Goal: Communication & Community: Connect with others

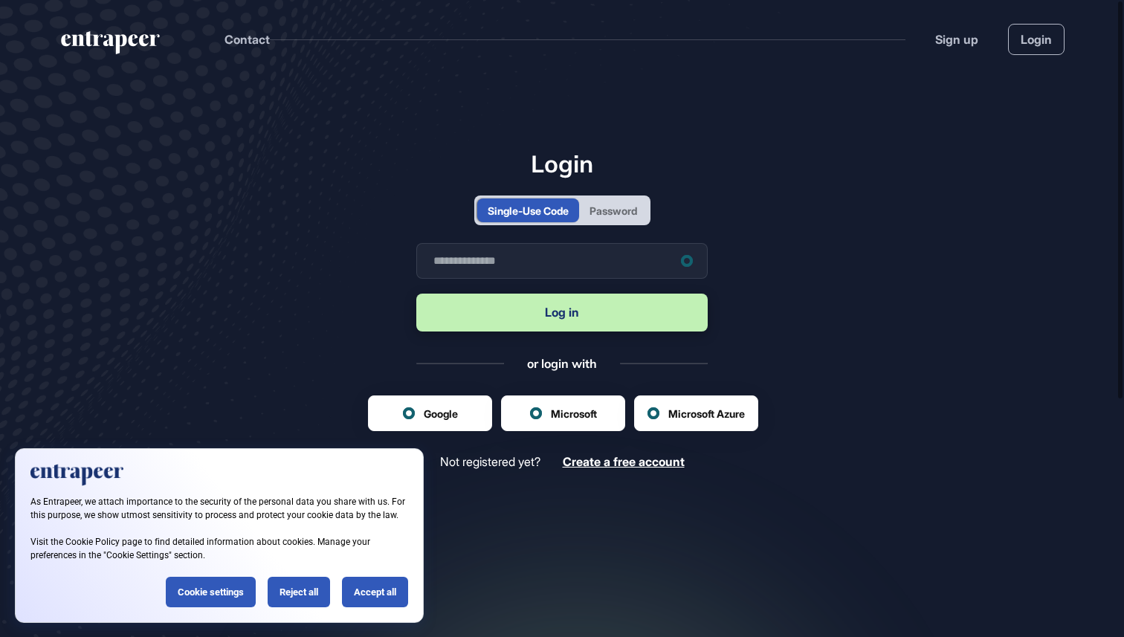
scroll to position [1, 1]
type input "**********"
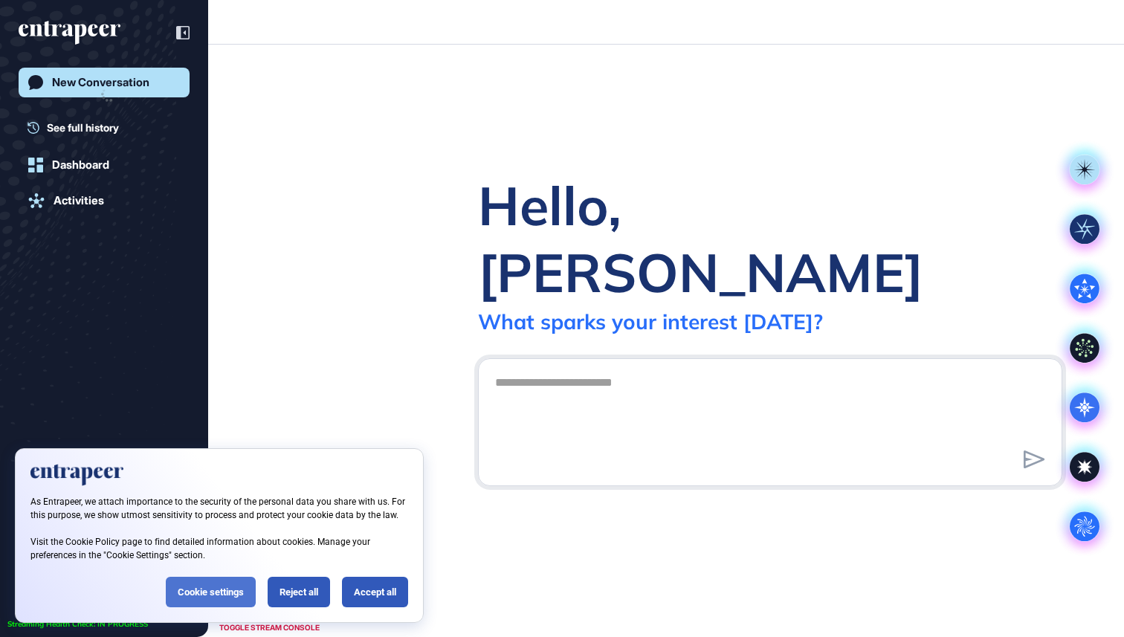
scroll to position [1, 1]
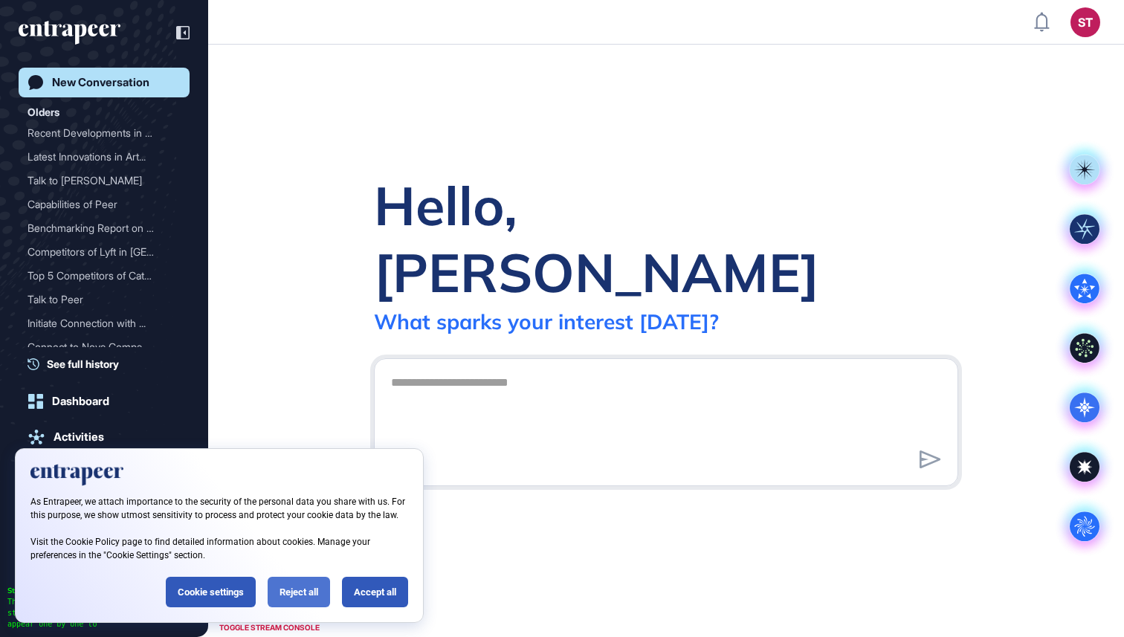
click at [315, 591] on div "Reject all" at bounding box center [299, 592] width 62 height 30
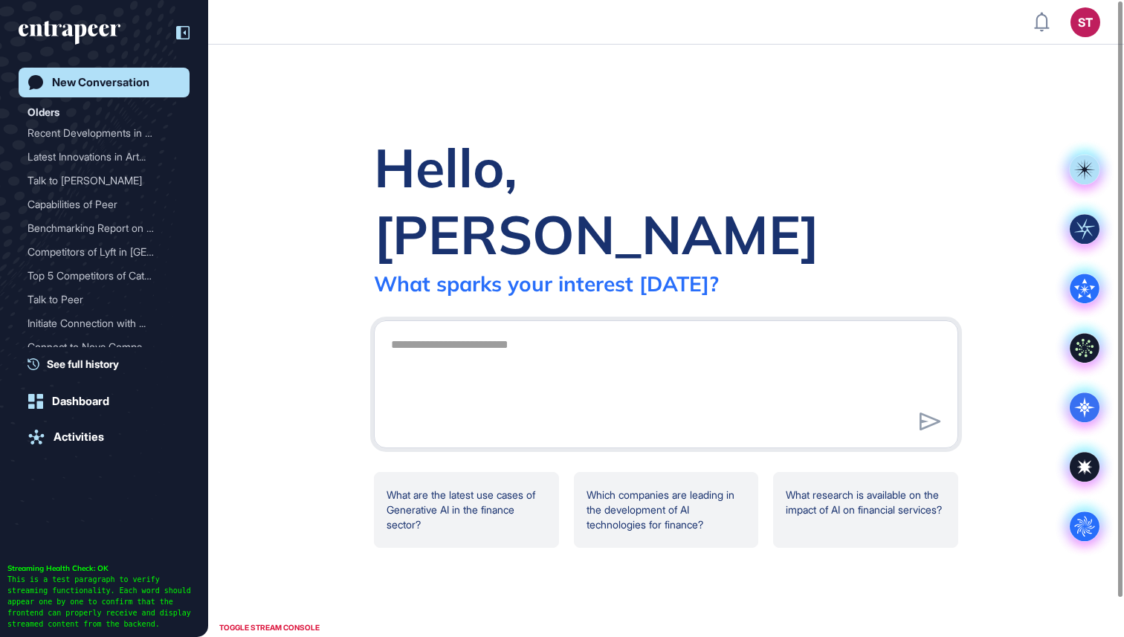
click at [180, 24] on div at bounding box center [175, 33] width 28 height 28
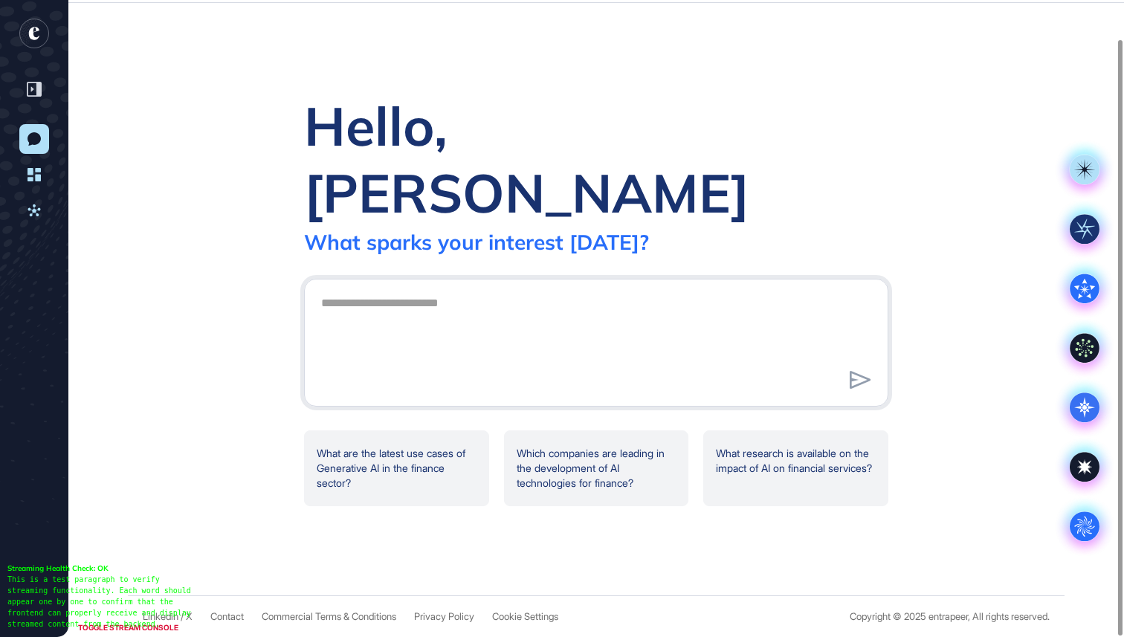
scroll to position [0, 0]
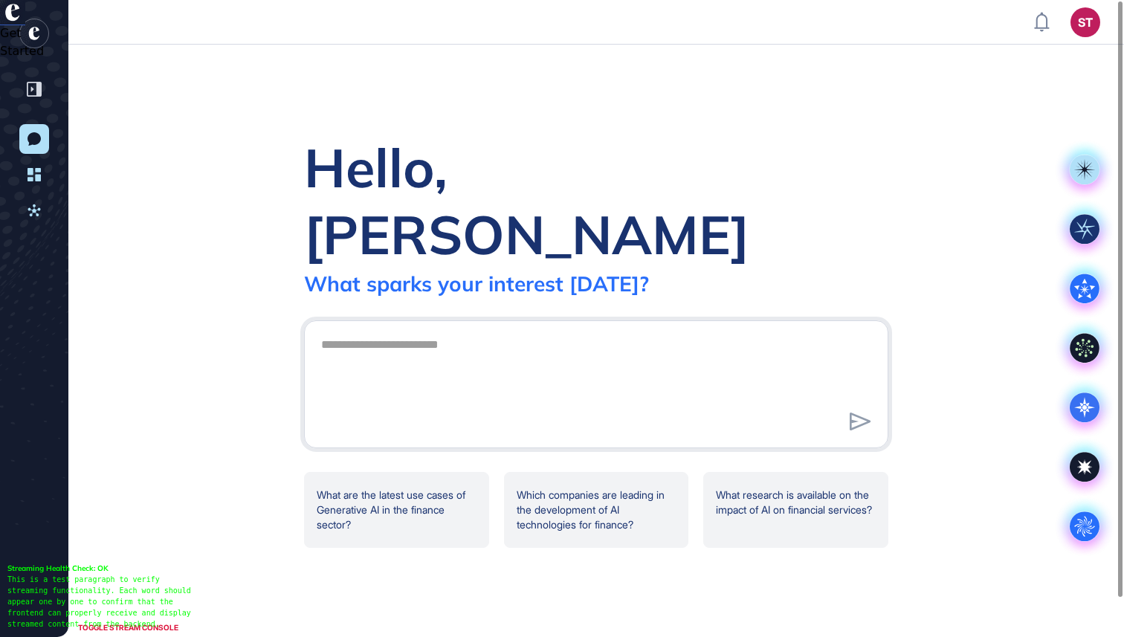
click at [35, 139] on icon at bounding box center [34, 138] width 13 height 13
click at [42, 42] on rect "entrapeer-logo" at bounding box center [34, 34] width 30 height 30
click at [32, 86] on icon at bounding box center [34, 89] width 15 height 15
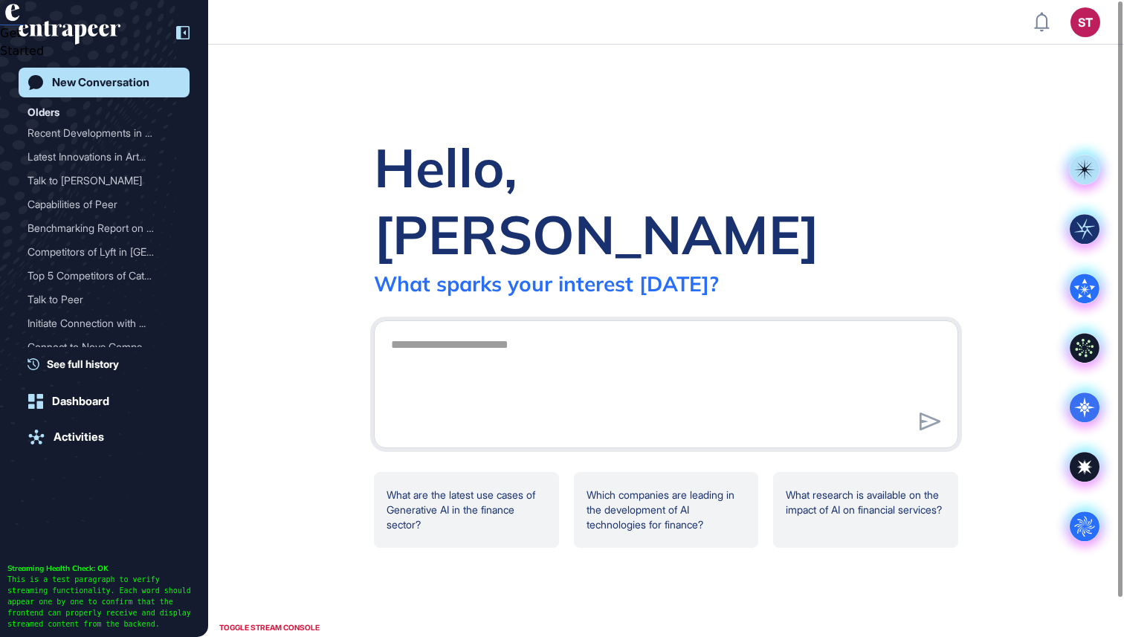
click at [190, 33] on div "New Conversation Olders Recent Developments in Ge... Latest Innovations in Art.…" at bounding box center [104, 318] width 208 height 637
click at [182, 35] on icon at bounding box center [182, 32] width 13 height 13
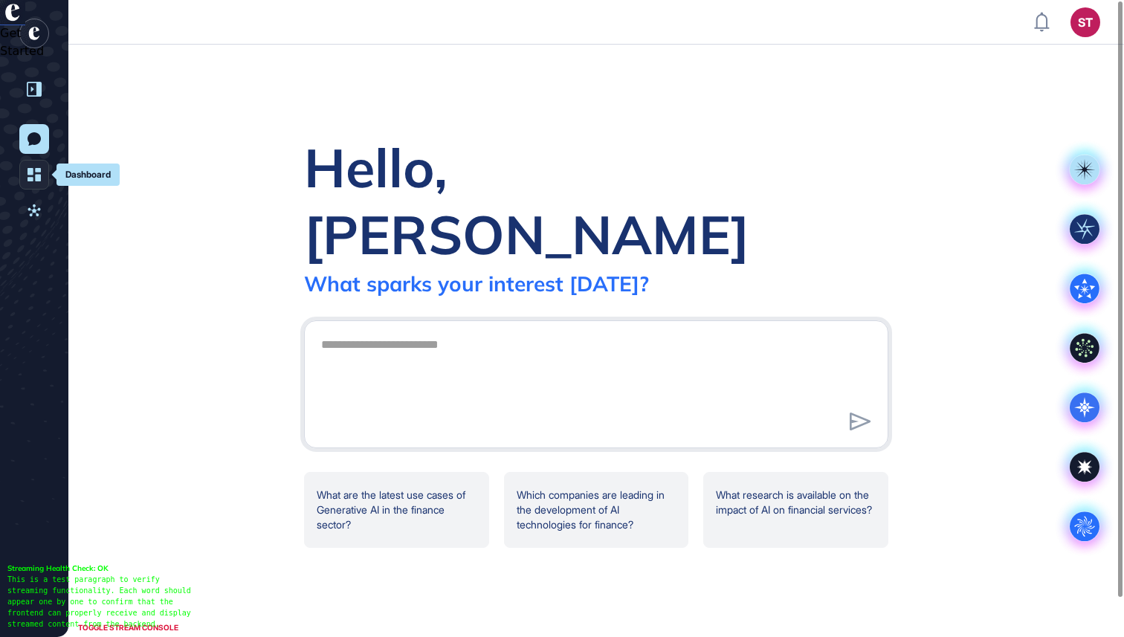
click at [32, 175] on icon at bounding box center [34, 174] width 13 height 15
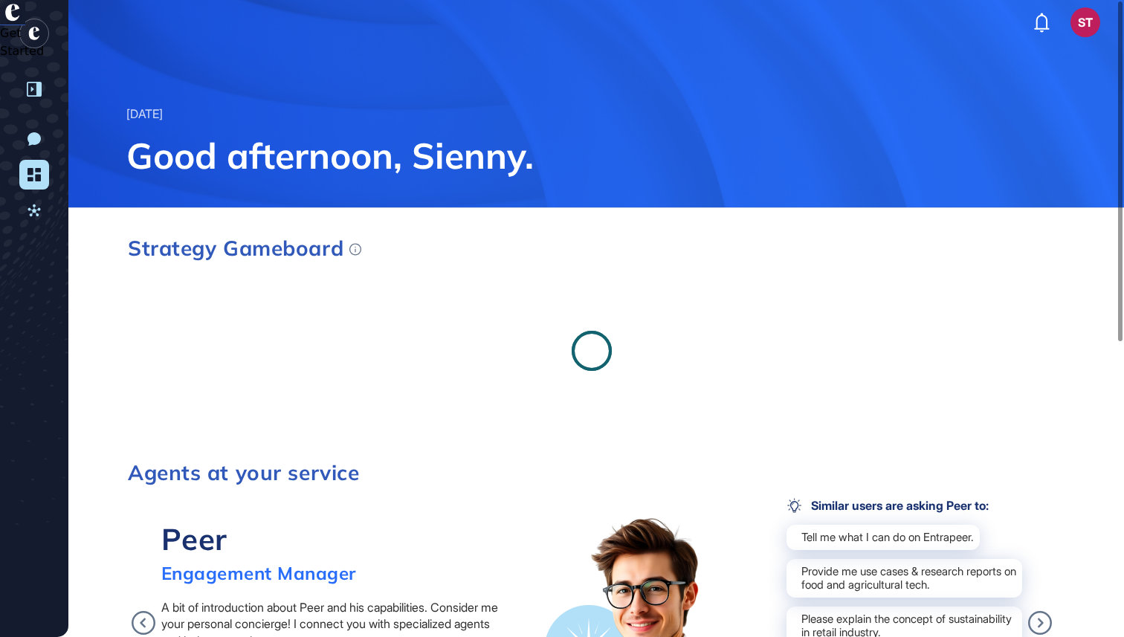
click at [32, 175] on icon at bounding box center [34, 174] width 13 height 15
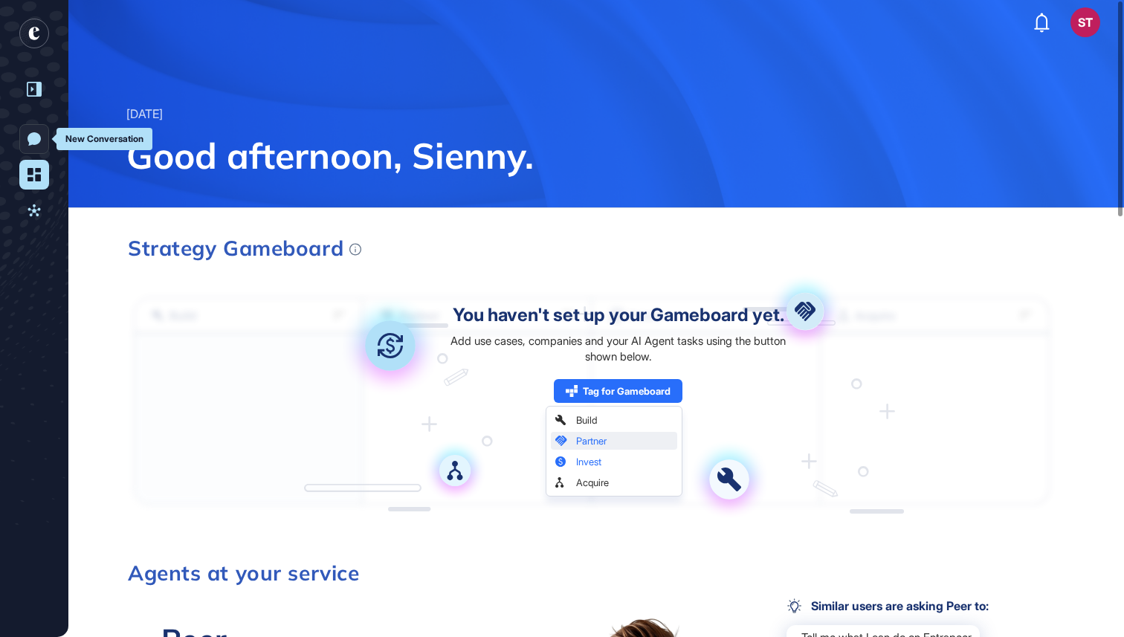
click at [36, 129] on link "New Conversation" at bounding box center [34, 139] width 30 height 30
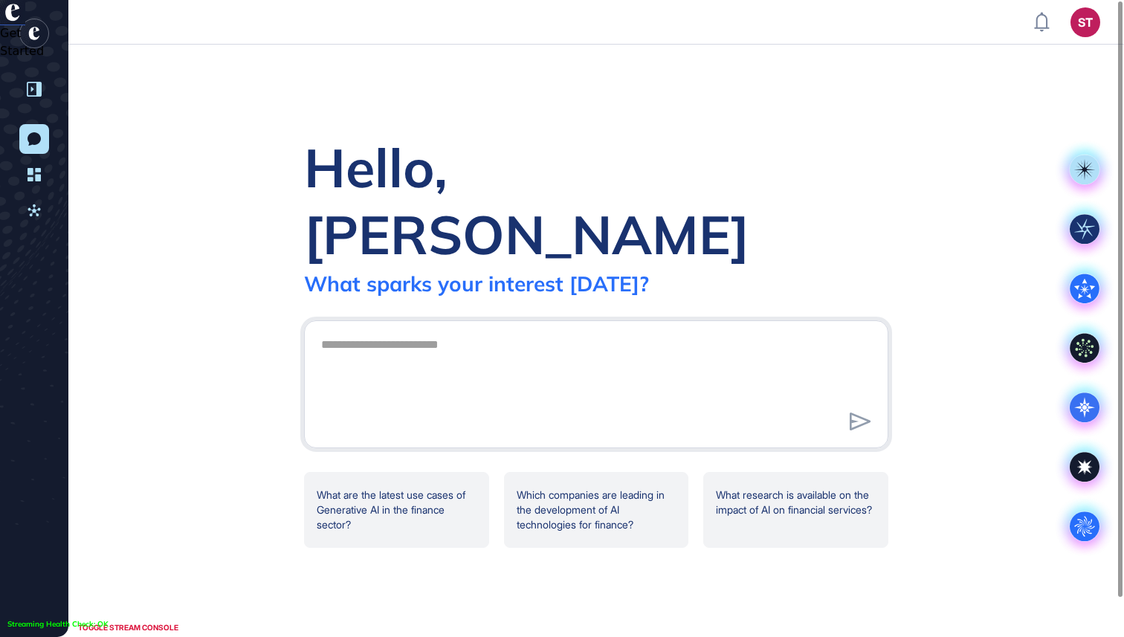
click at [33, 33] on rect "entrapeer-logo" at bounding box center [34, 34] width 30 height 30
click at [569, 147] on div "Hello, [PERSON_NAME] What sparks your interest [DATE]? .cls-2{fill:#fff} What a…" at bounding box center [596, 341] width 1056 height 593
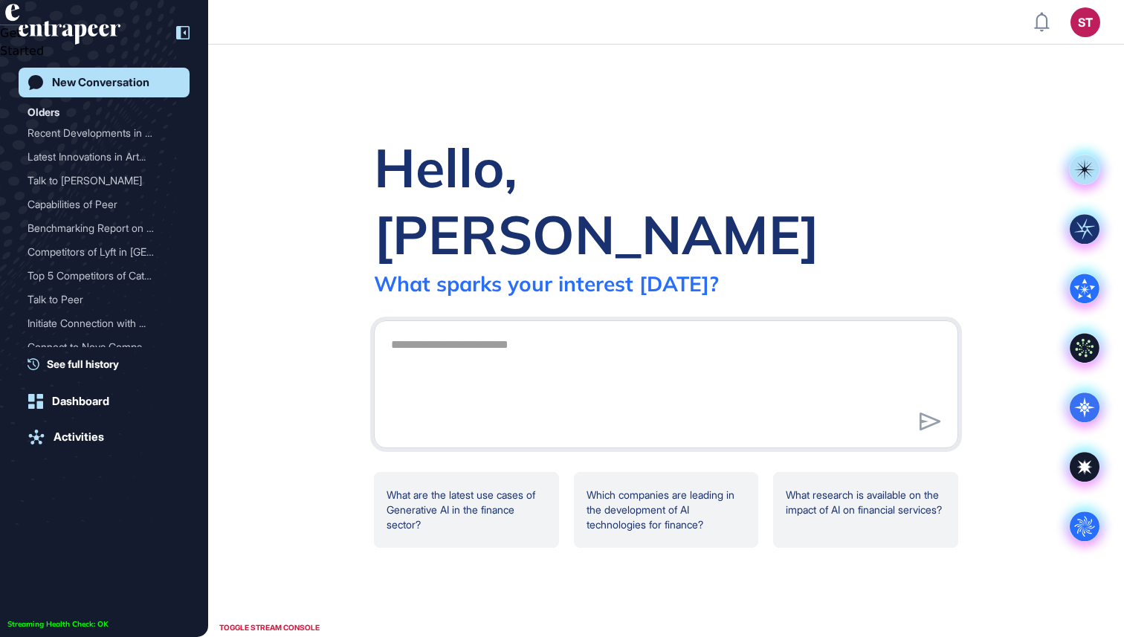
scroll to position [637, 1124]
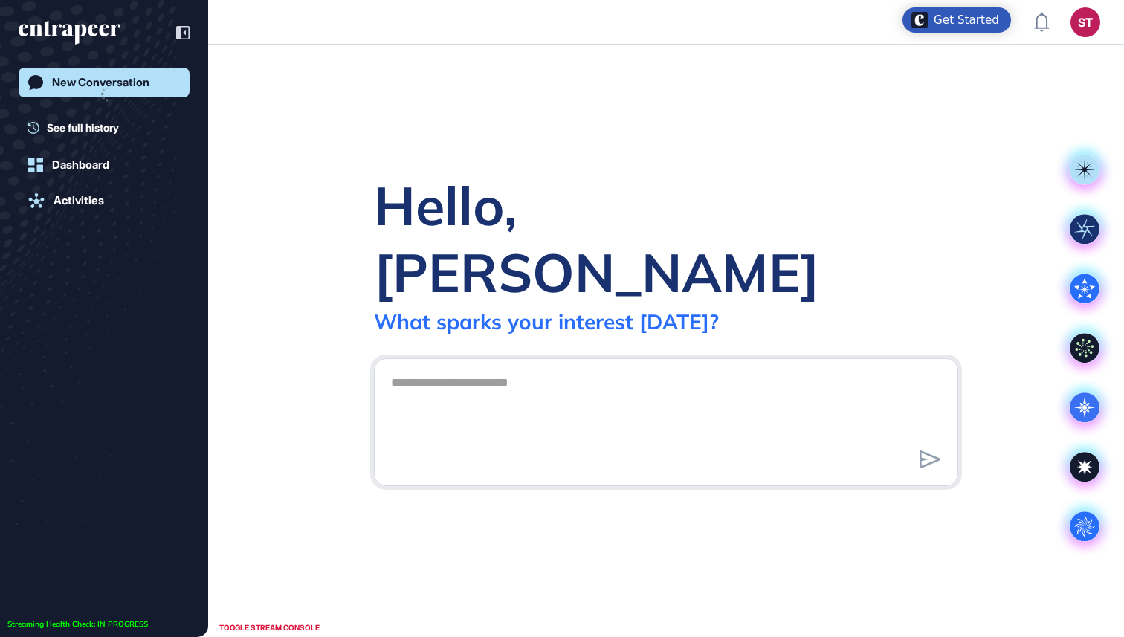
scroll to position [1, 1]
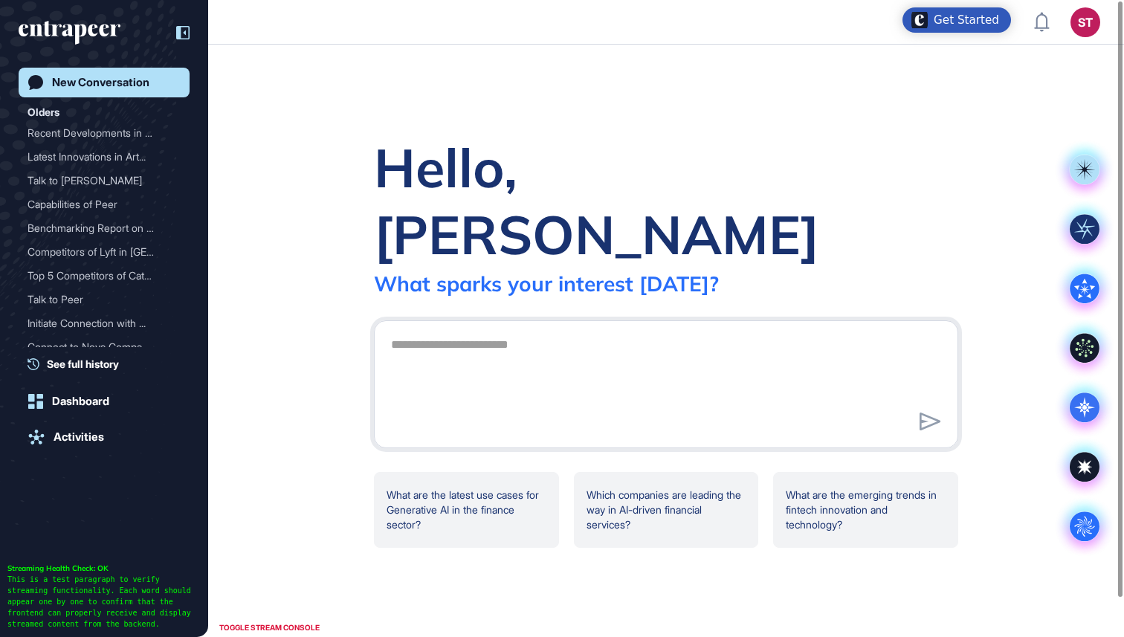
click at [183, 36] on icon at bounding box center [182, 32] width 13 height 13
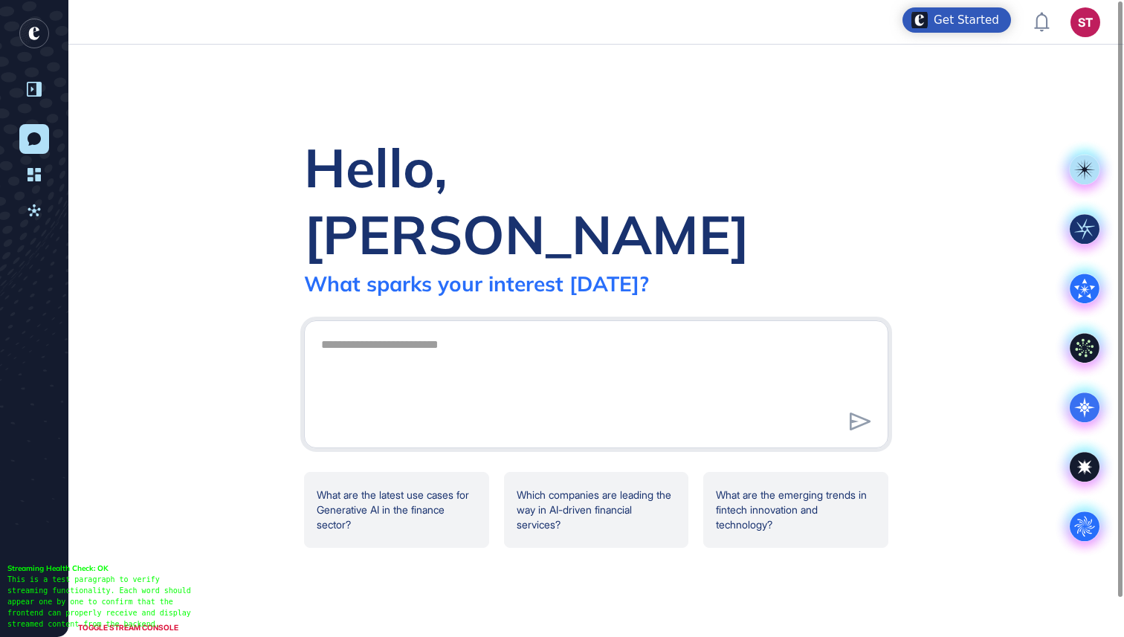
click at [199, 224] on div "Hello, Sienny What sparks your interest today? .cls-2{fill:#fff} What are the l…" at bounding box center [596, 341] width 1056 height 593
click at [39, 31] on icon "entrapeer-logo" at bounding box center [45, 54] width 59 height 74
click at [39, 36] on rect "entrapeer-logo" at bounding box center [34, 34] width 30 height 30
click at [37, 136] on icon at bounding box center [34, 138] width 13 height 13
click at [47, 146] on link "New Conversation" at bounding box center [34, 139] width 30 height 30
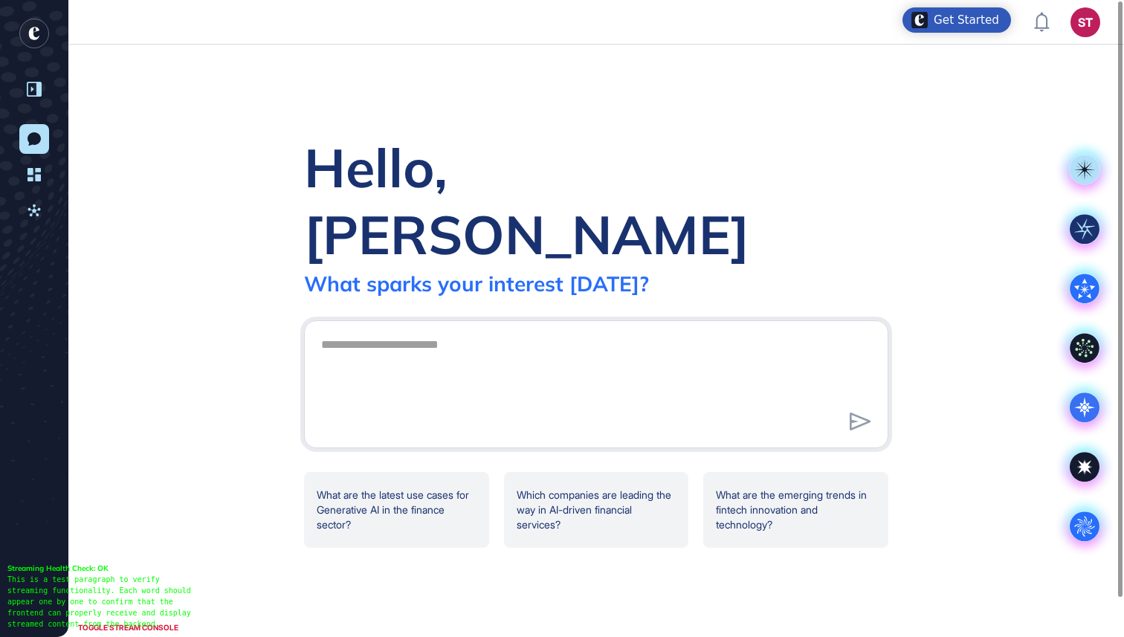
click at [31, 94] on icon at bounding box center [34, 89] width 15 height 15
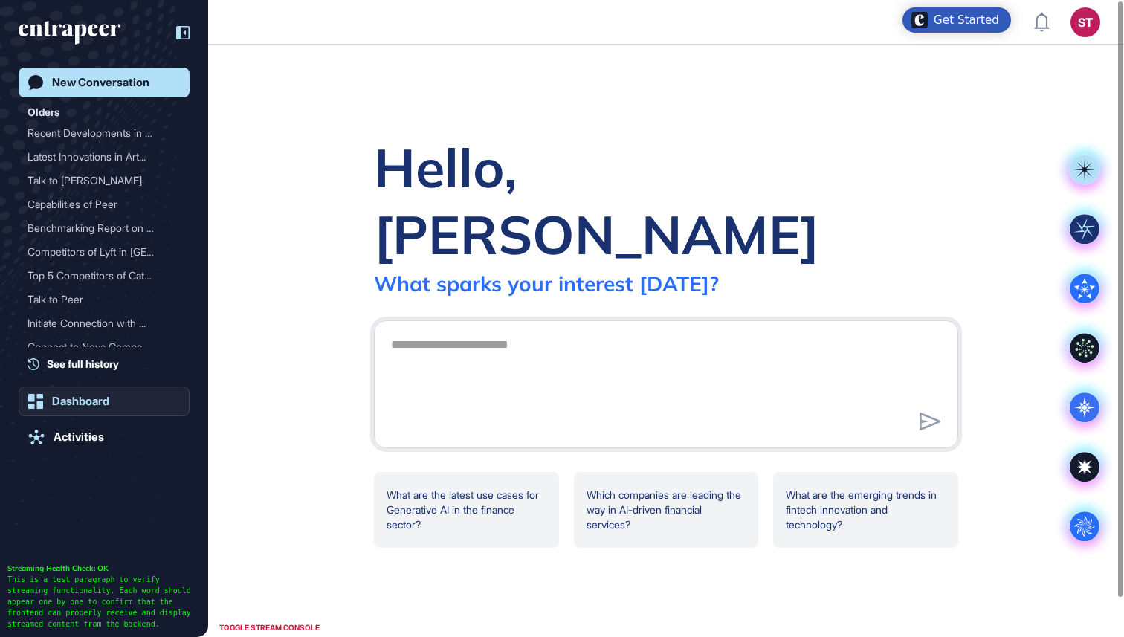
click at [71, 402] on div "Dashboard" at bounding box center [80, 401] width 57 height 13
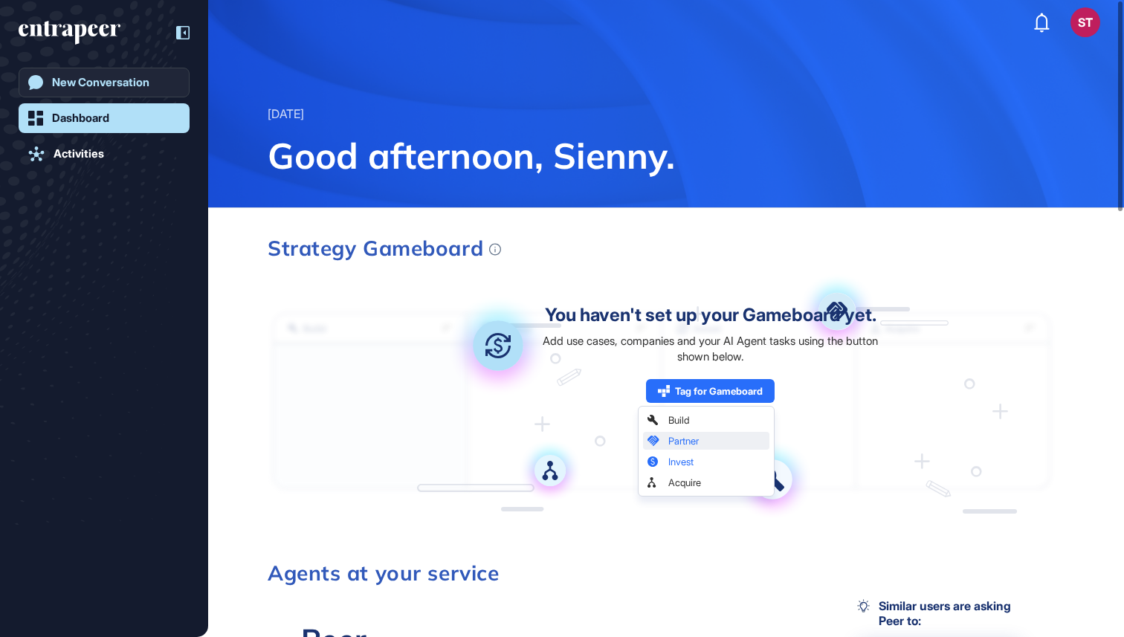
click at [115, 82] on div "New Conversation" at bounding box center [100, 82] width 97 height 13
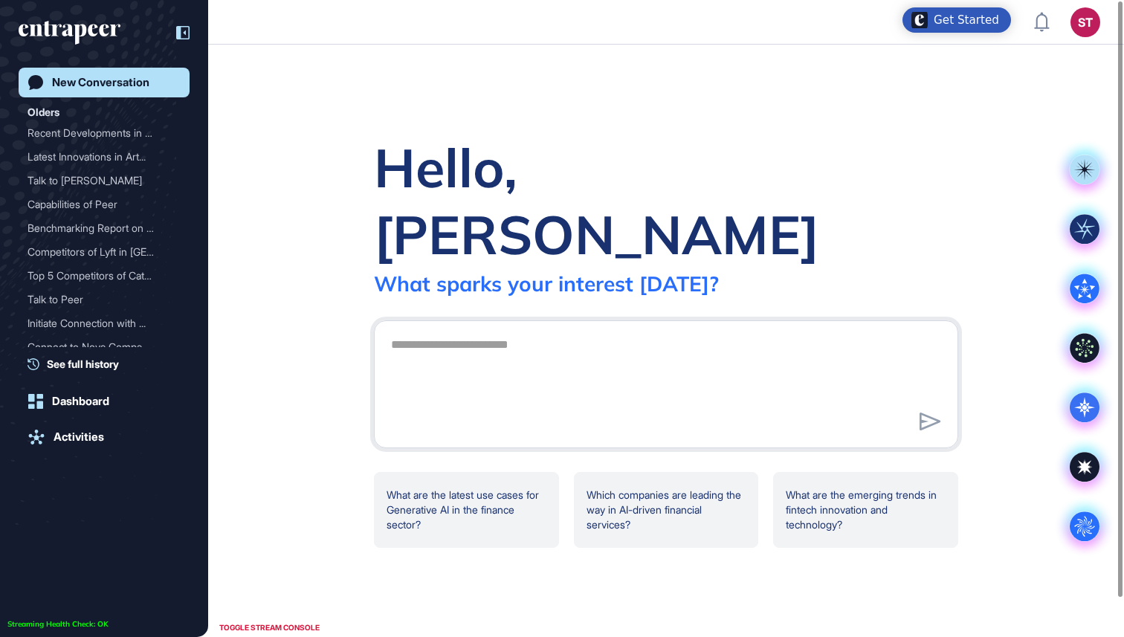
click at [112, 23] on icon "entrapeer-logo" at bounding box center [70, 33] width 102 height 24
click at [109, 23] on icon "entrapeer-logo" at bounding box center [70, 33] width 102 height 24
click at [185, 31] on icon at bounding box center [185, 32] width 2 height 4
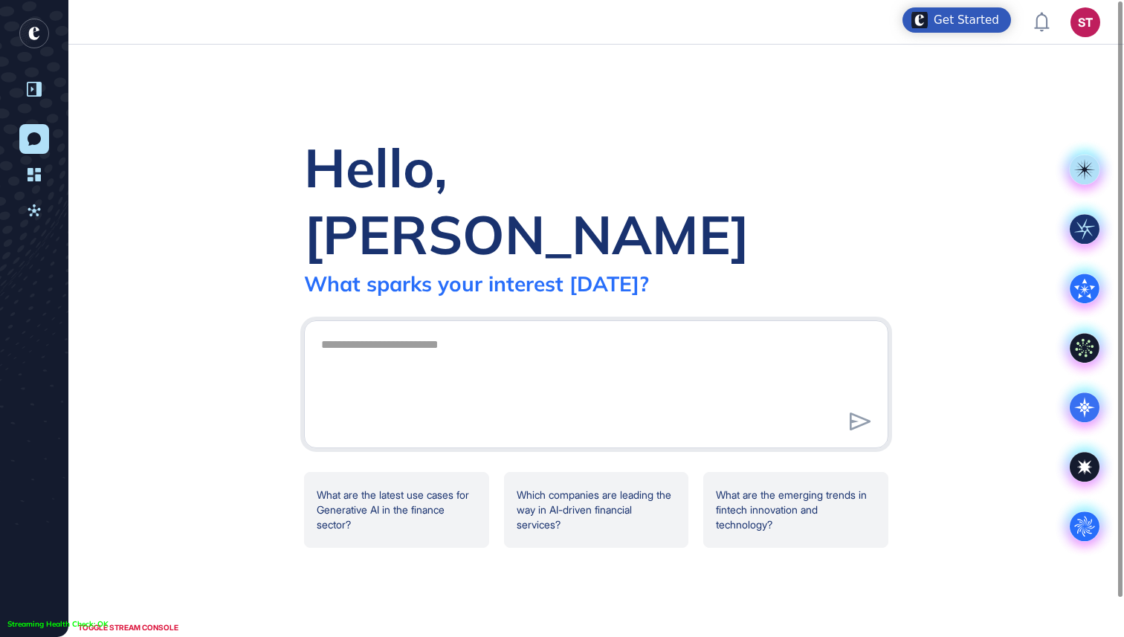
click at [161, 202] on div "Hello, Sienny What sparks your interest today? .cls-2{fill:#fff} What are the l…" at bounding box center [596, 341] width 1056 height 593
